Goal: Information Seeking & Learning: Find specific fact

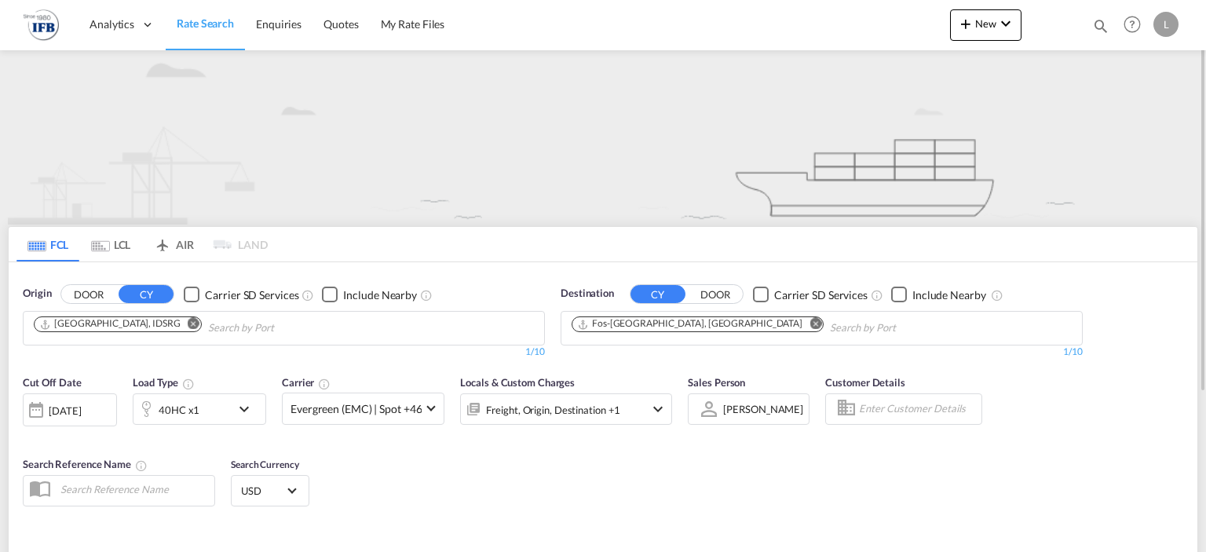
click at [248, 329] on input "Chips input." at bounding box center [282, 328] width 149 height 25
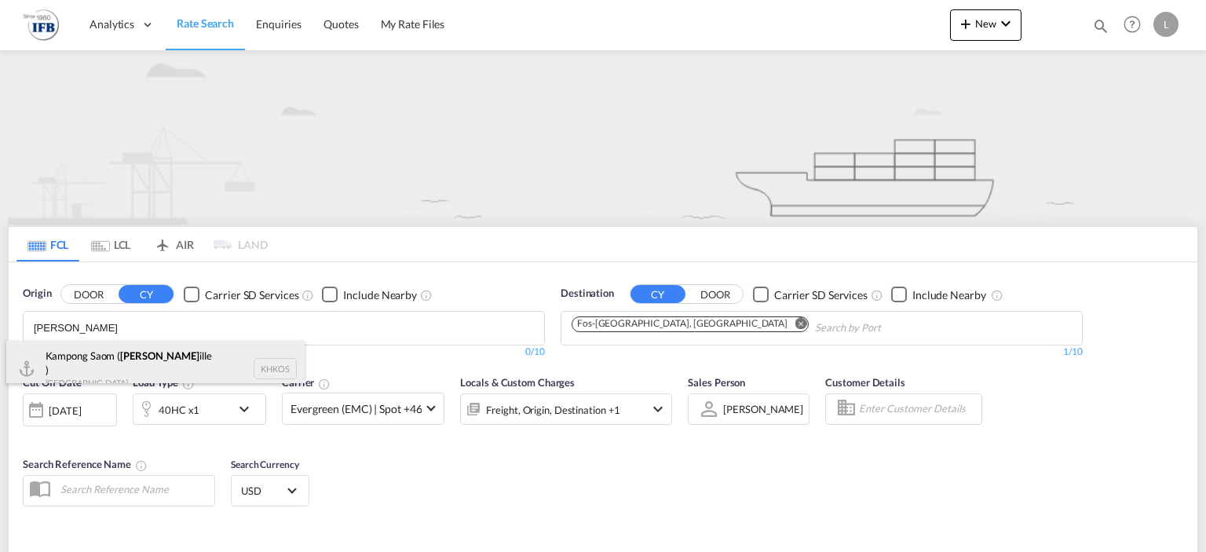
type input "sihanoukv"
click at [90, 342] on div "Kampong Saom ( Sihanoukv ille ) Cambodia KHKOS" at bounding box center [155, 369] width 298 height 57
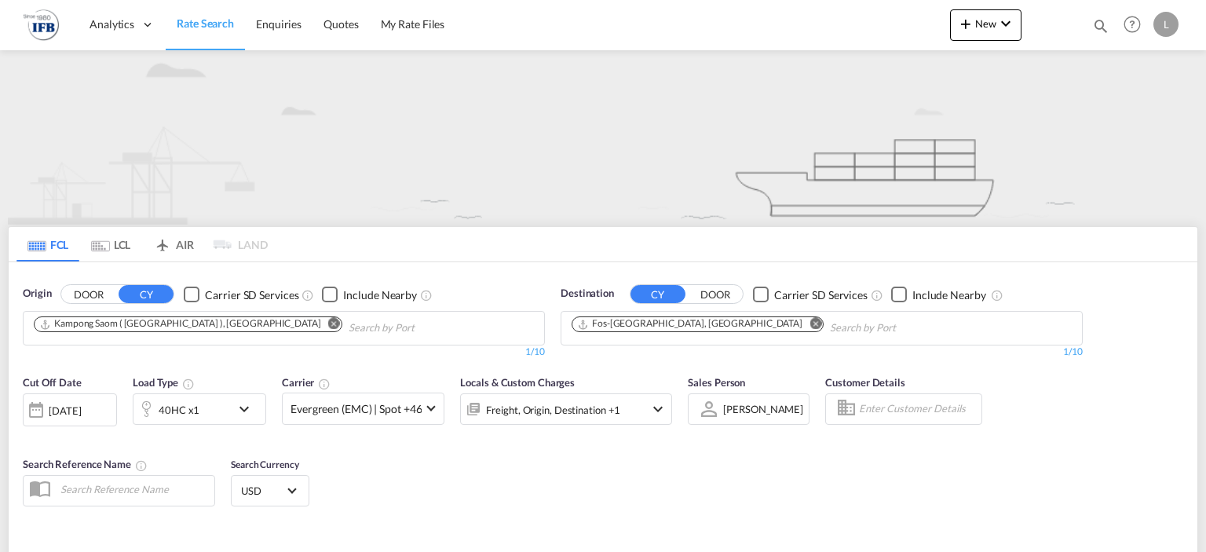
click at [810, 324] on md-icon "Remove" at bounding box center [816, 324] width 12 height 12
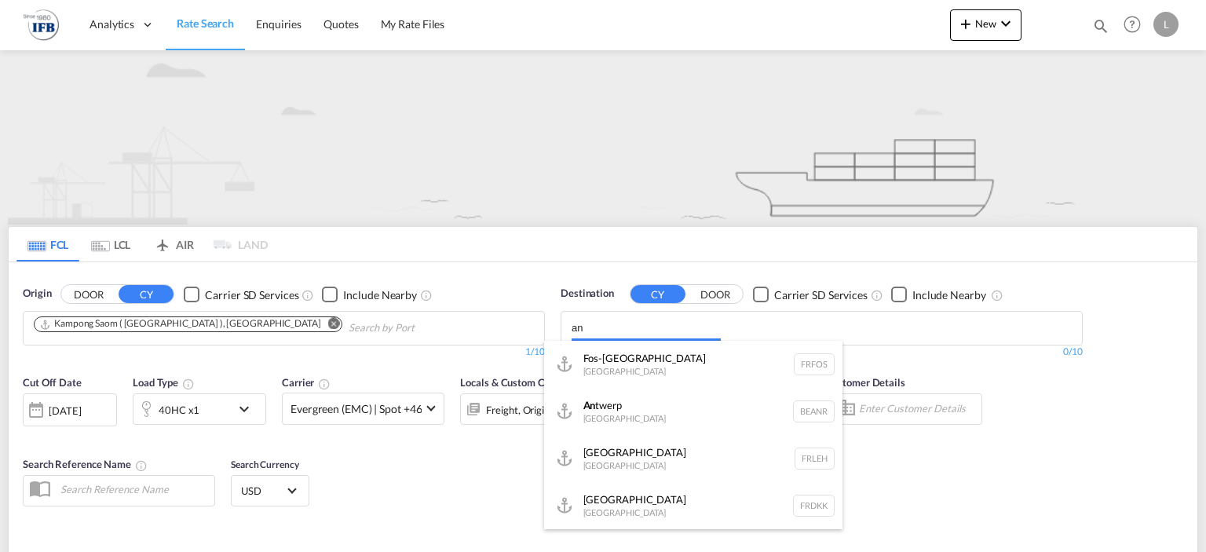
type input "a"
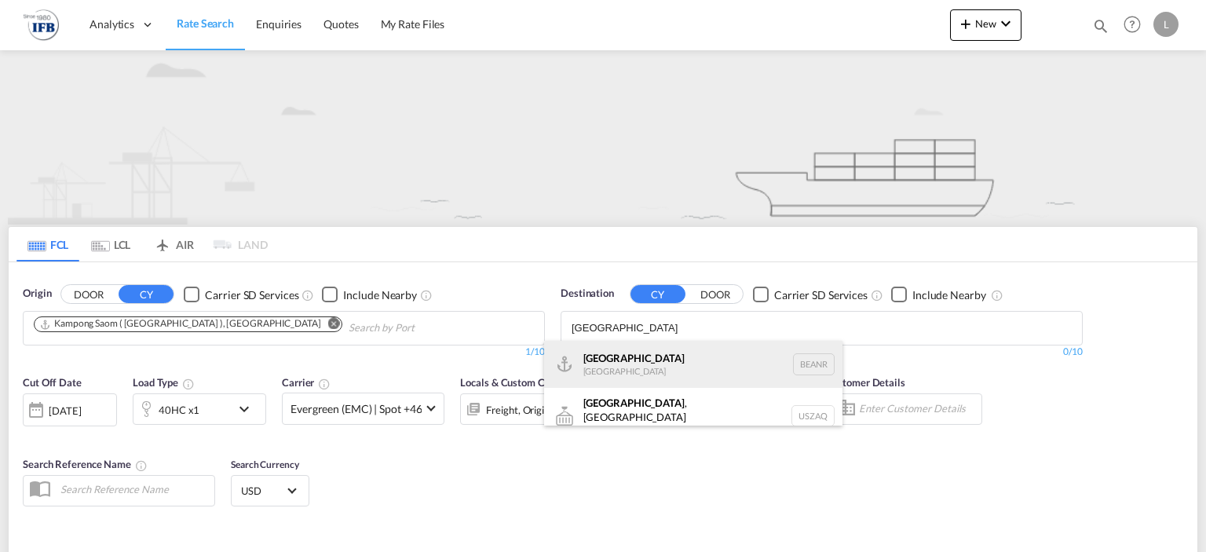
type input "antwerp"
click at [635, 353] on div "Antwerp Belgium BEANR" at bounding box center [693, 364] width 298 height 47
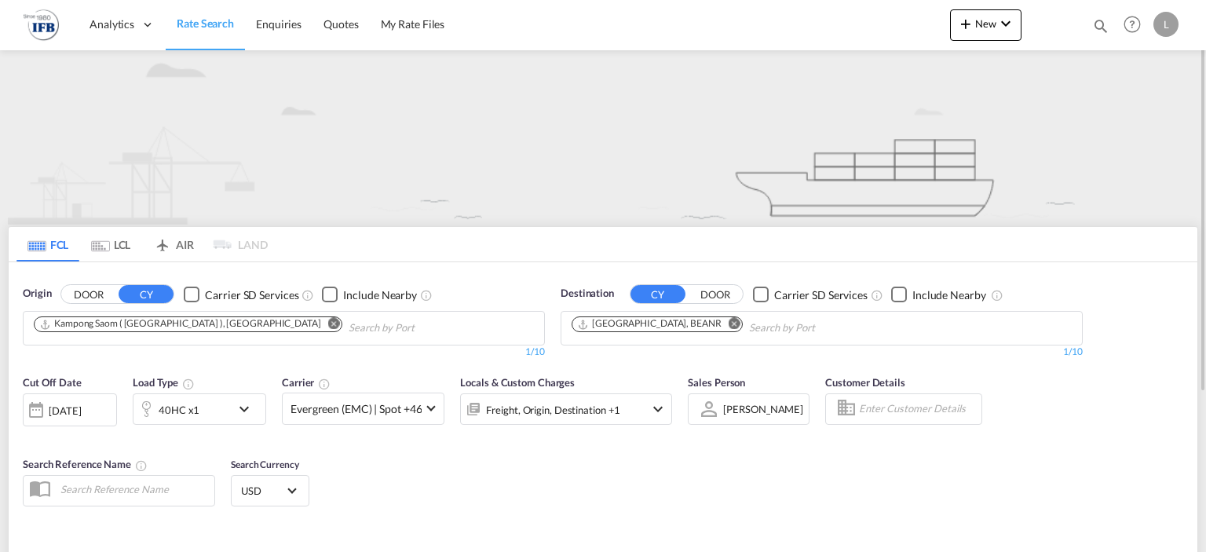
click at [71, 413] on div "02 Oct 2025" at bounding box center [65, 411] width 32 height 14
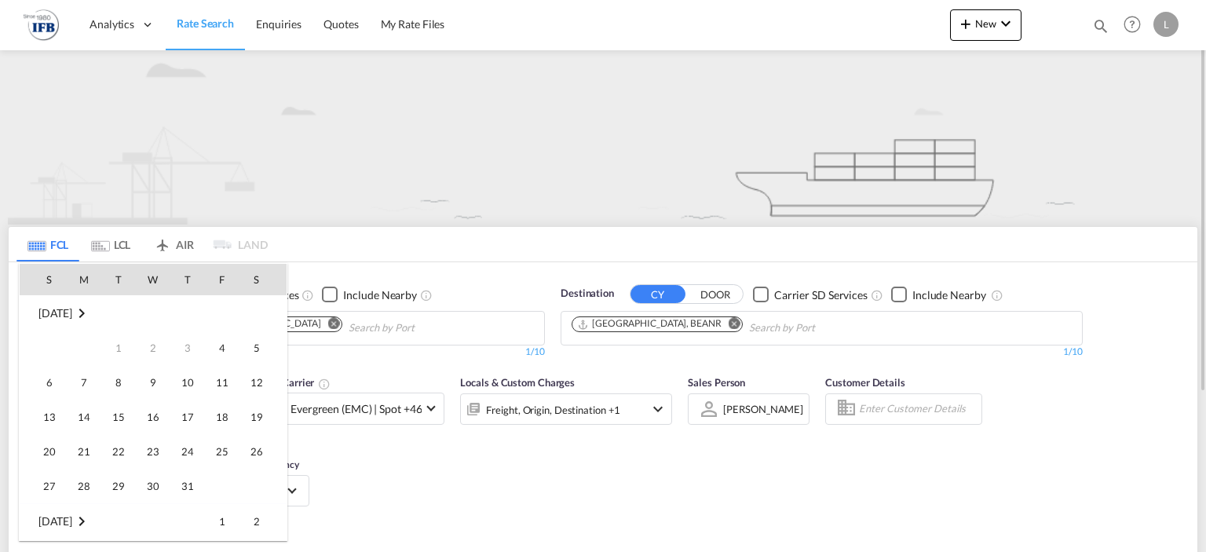
scroll to position [624, 0]
click at [190, 375] on span "16" at bounding box center [187, 382] width 31 height 31
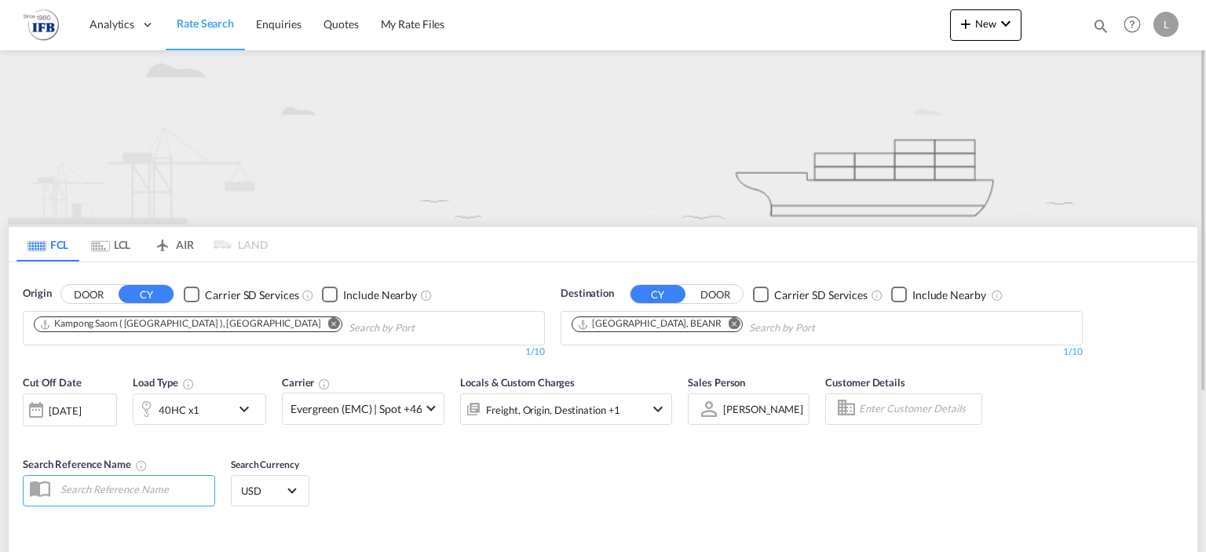
click at [1142, 382] on div "Cut Off Date 16 Oct 2025 16/10/2025 Load Type 40HC x1 Carrier Evergreen (EMC) |…" at bounding box center [603, 443] width 1189 height 153
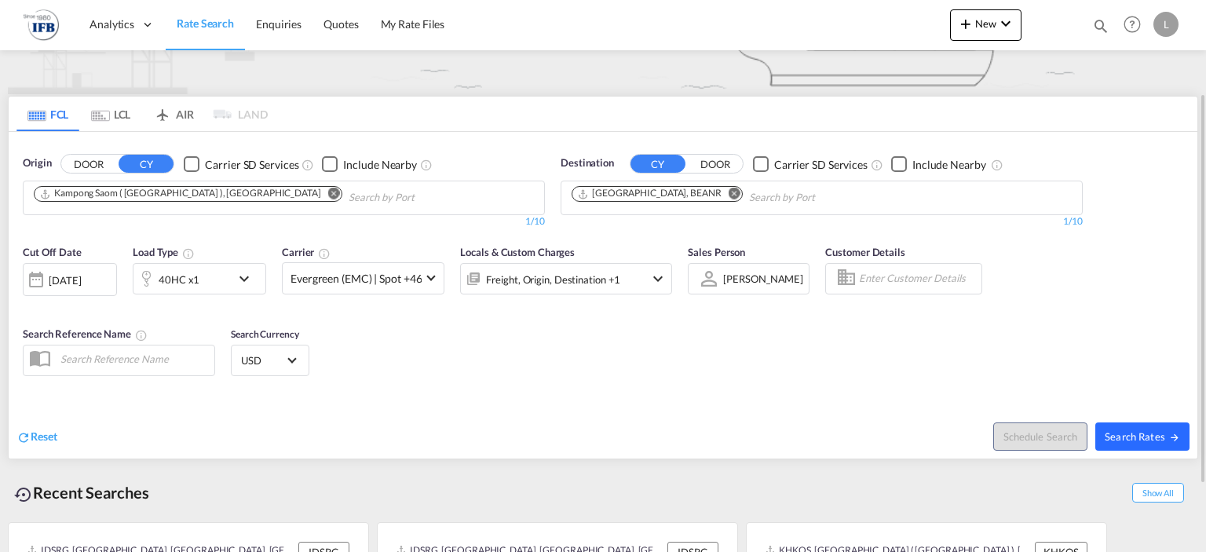
click at [1115, 437] on span "Search Rates" at bounding box center [1142, 436] width 75 height 13
type input "KHKOS to BEANR / 16 Oct 2025"
